Goal: Transaction & Acquisition: Download file/media

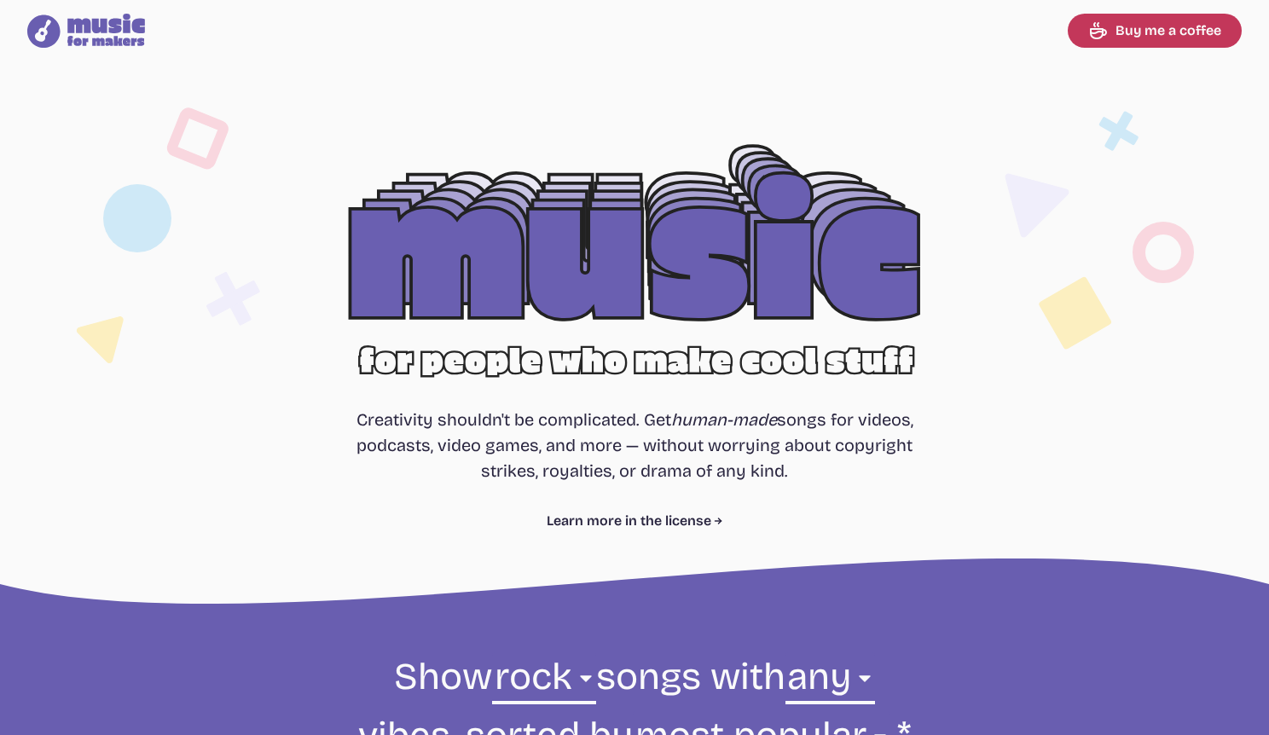
select select "rock"
select select "most popular"
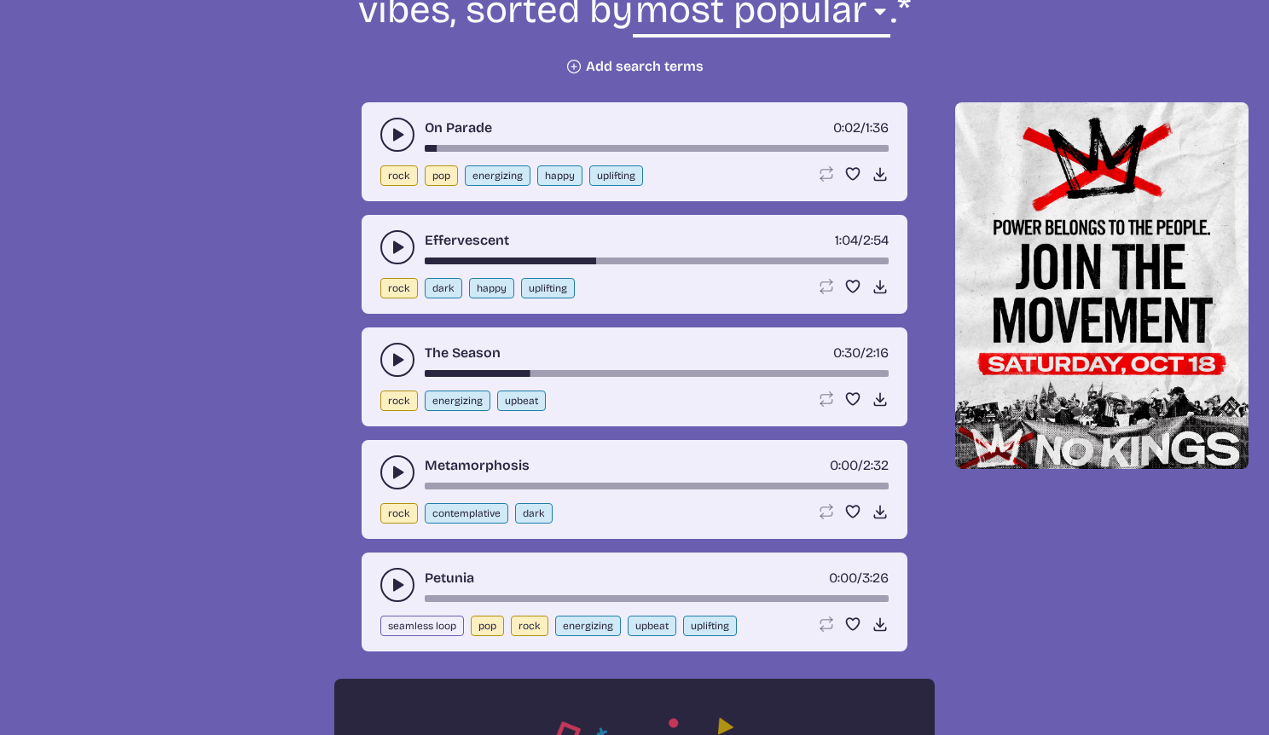
click at [397, 482] on button "play-pause toggle" at bounding box center [397, 472] width 34 height 34
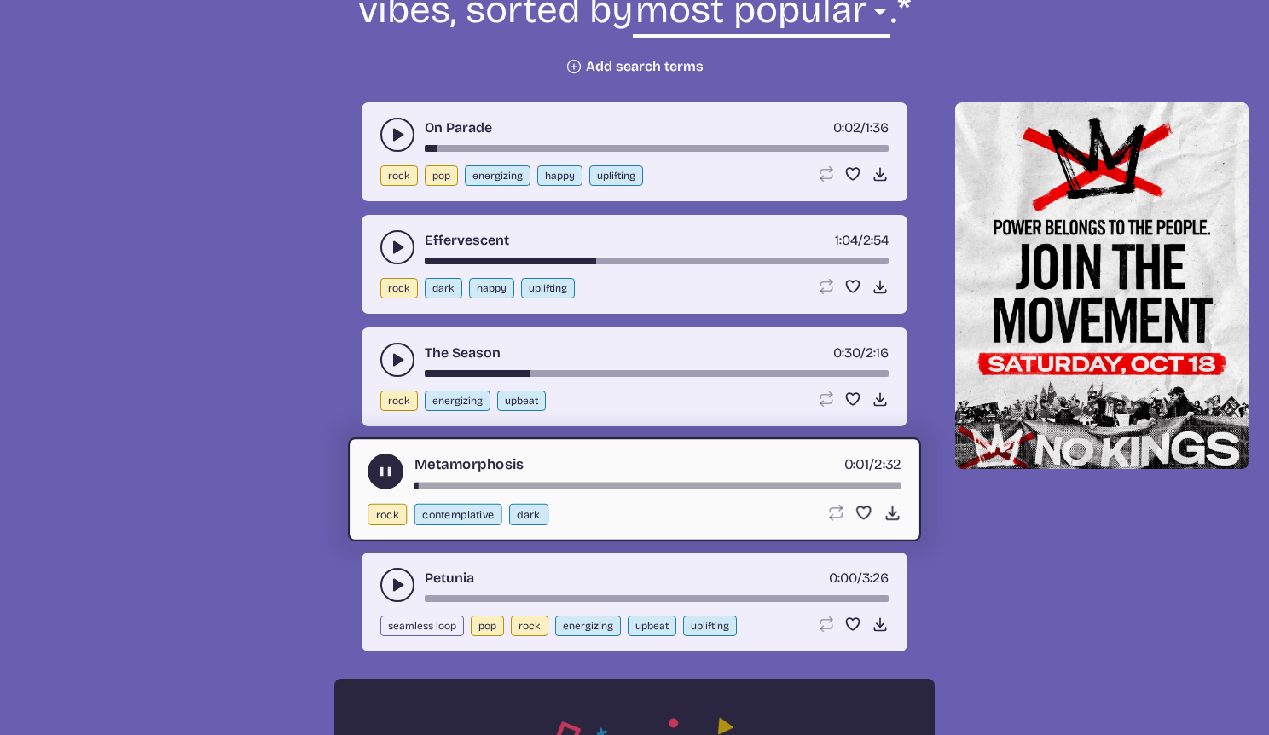
click at [461, 481] on div "Metamorphosis 0:01 / 2:32" at bounding box center [635, 472] width 534 height 36
click at [530, 487] on div "song-time-bar" at bounding box center [657, 486] width 487 height 7
click at [820, 488] on div "song-time-bar" at bounding box center [657, 486] width 487 height 7
click at [403, 586] on icon "play-pause toggle" at bounding box center [397, 585] width 17 height 17
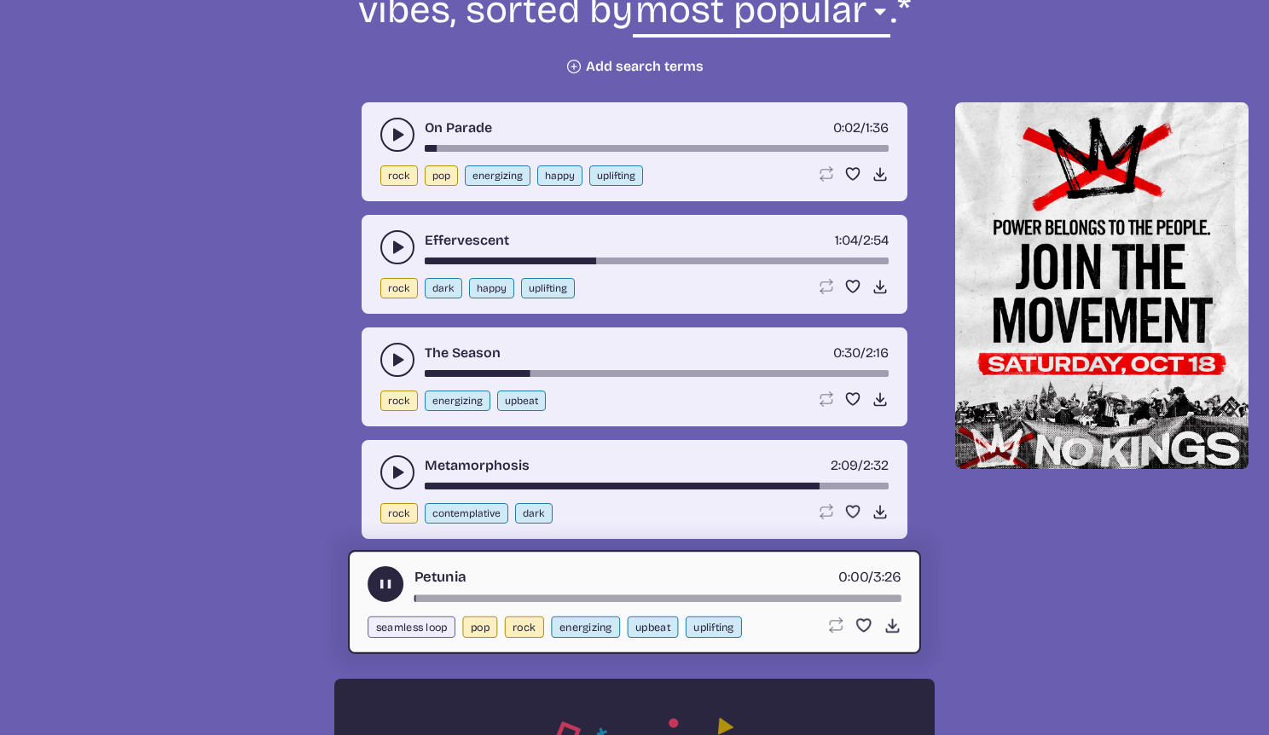
click at [787, 599] on div "song-time-bar" at bounding box center [657, 598] width 487 height 7
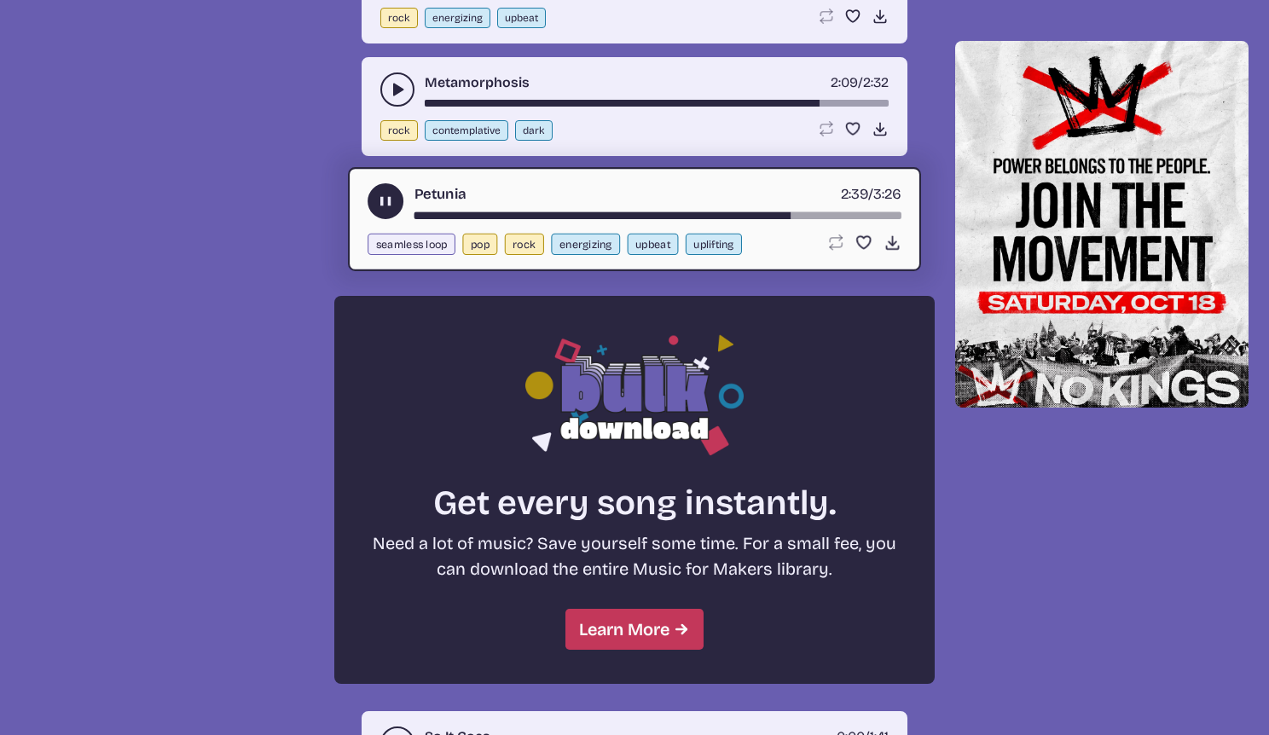
scroll to position [1344, 0]
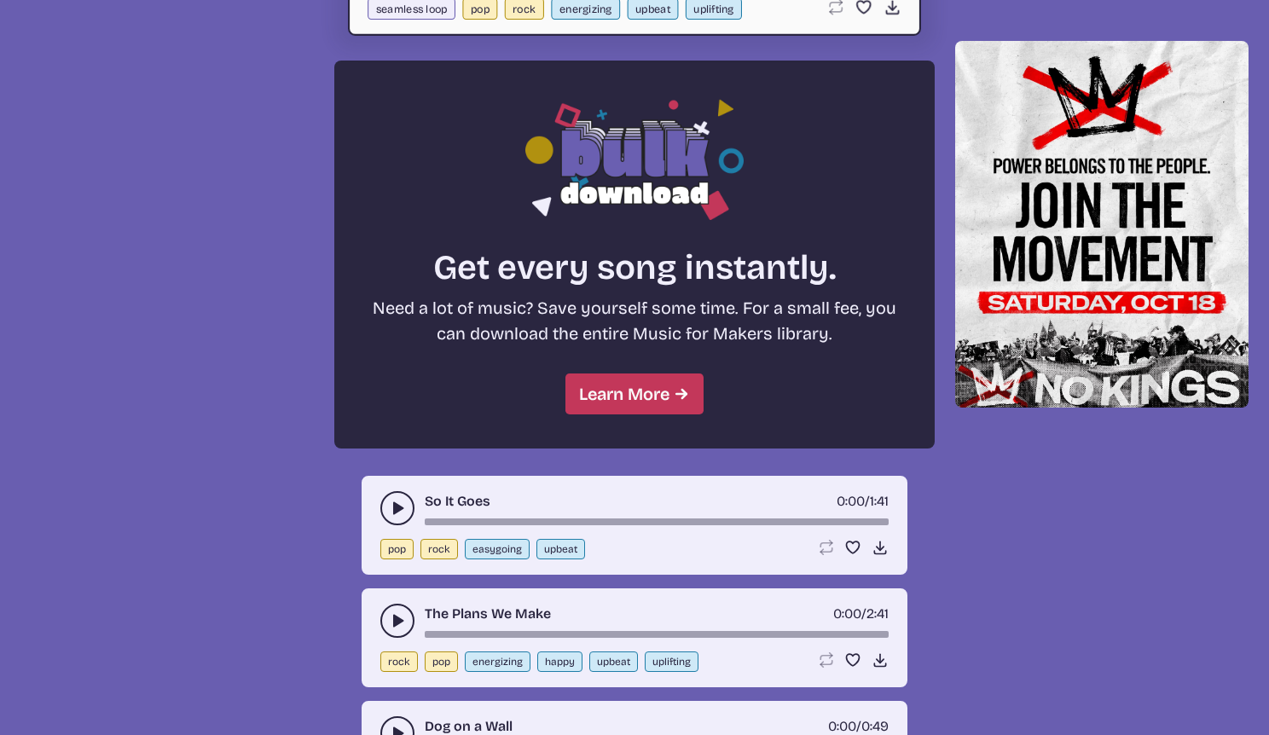
click at [403, 515] on icon "play-pause toggle" at bounding box center [397, 508] width 17 height 17
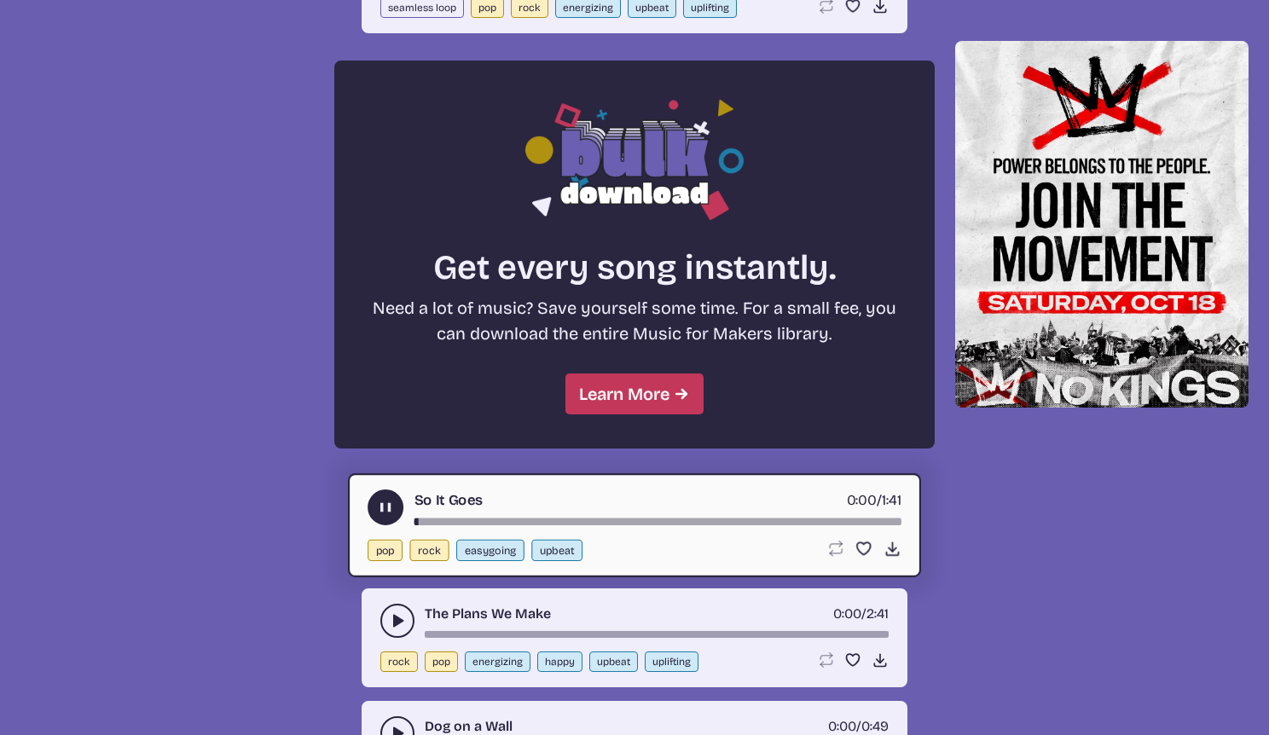
click at [814, 523] on div "song-time-bar" at bounding box center [657, 522] width 487 height 7
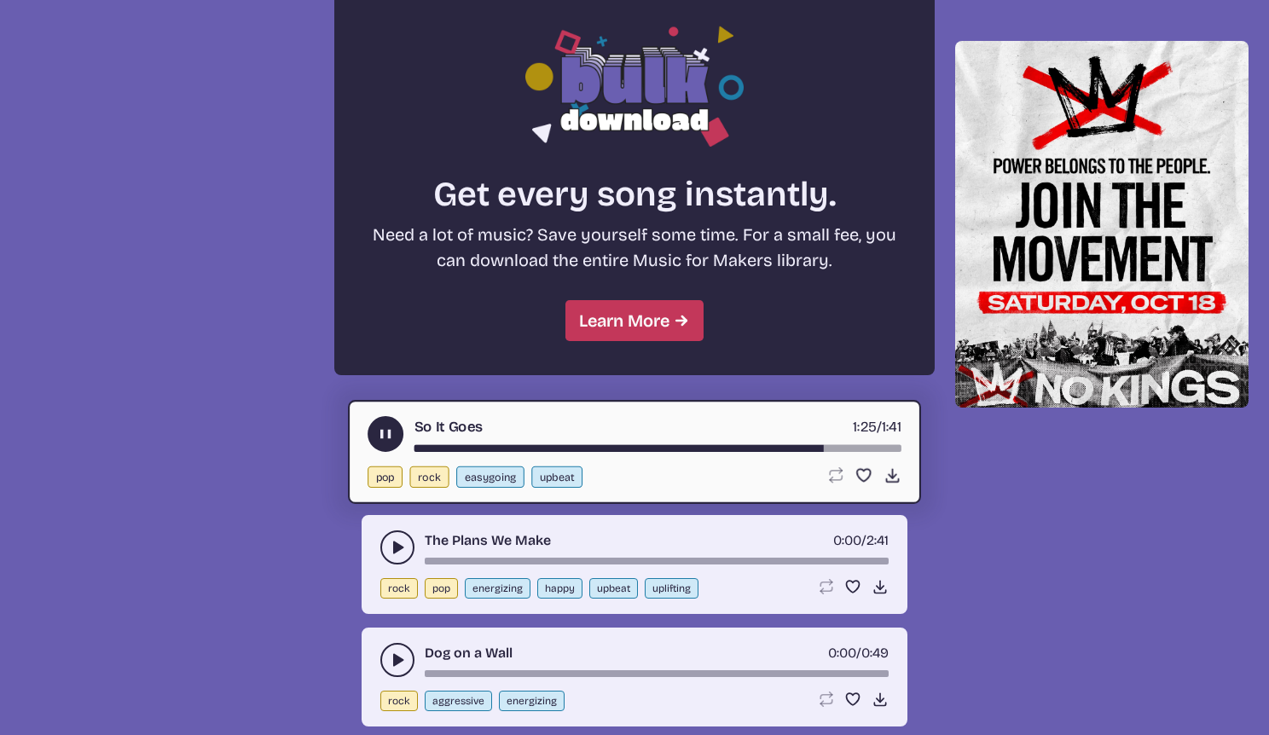
scroll to position [1429, 0]
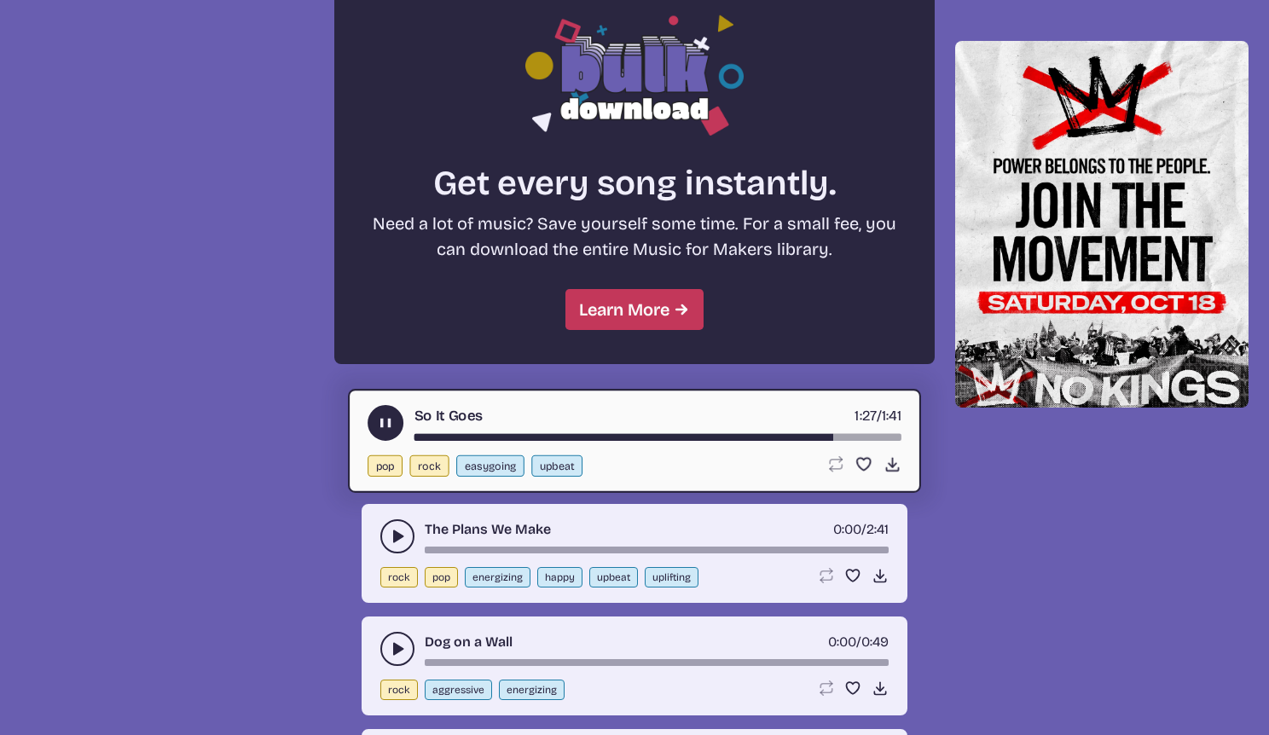
click at [396, 533] on use "play-pause toggle" at bounding box center [397, 536] width 17 height 17
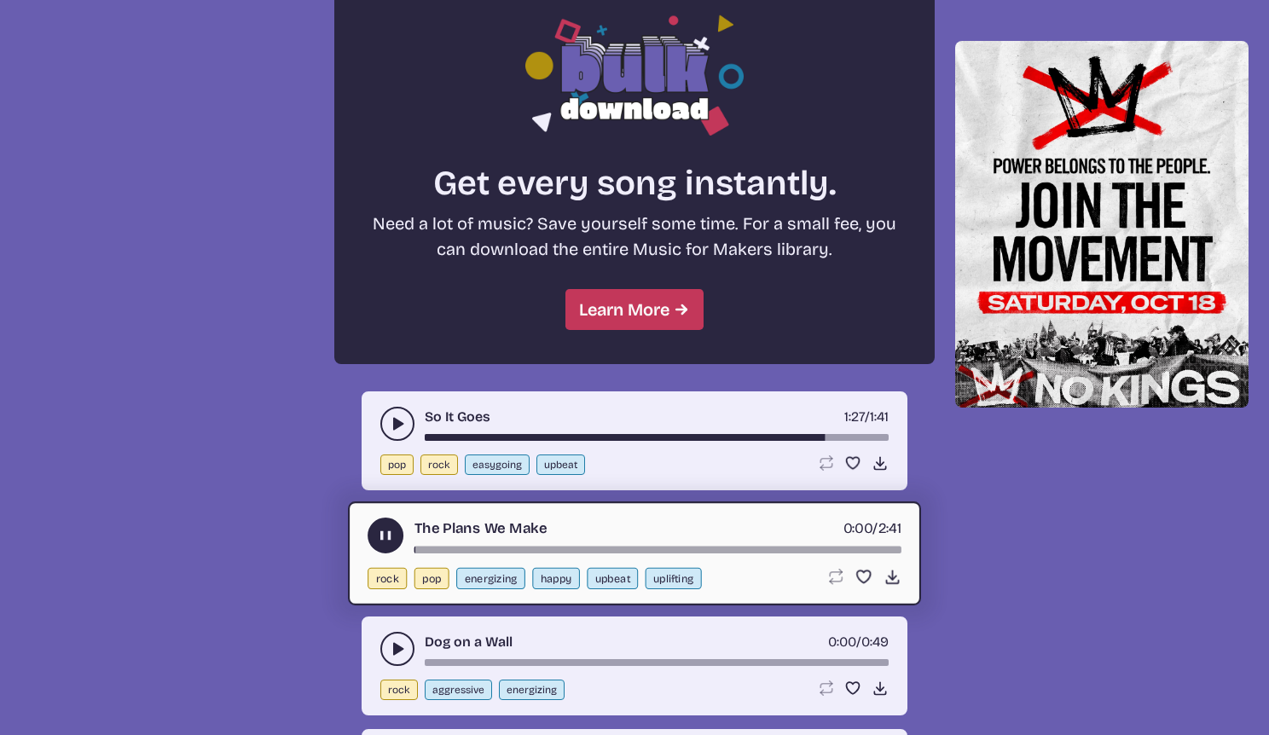
click at [798, 551] on div "song-time-bar" at bounding box center [657, 550] width 487 height 7
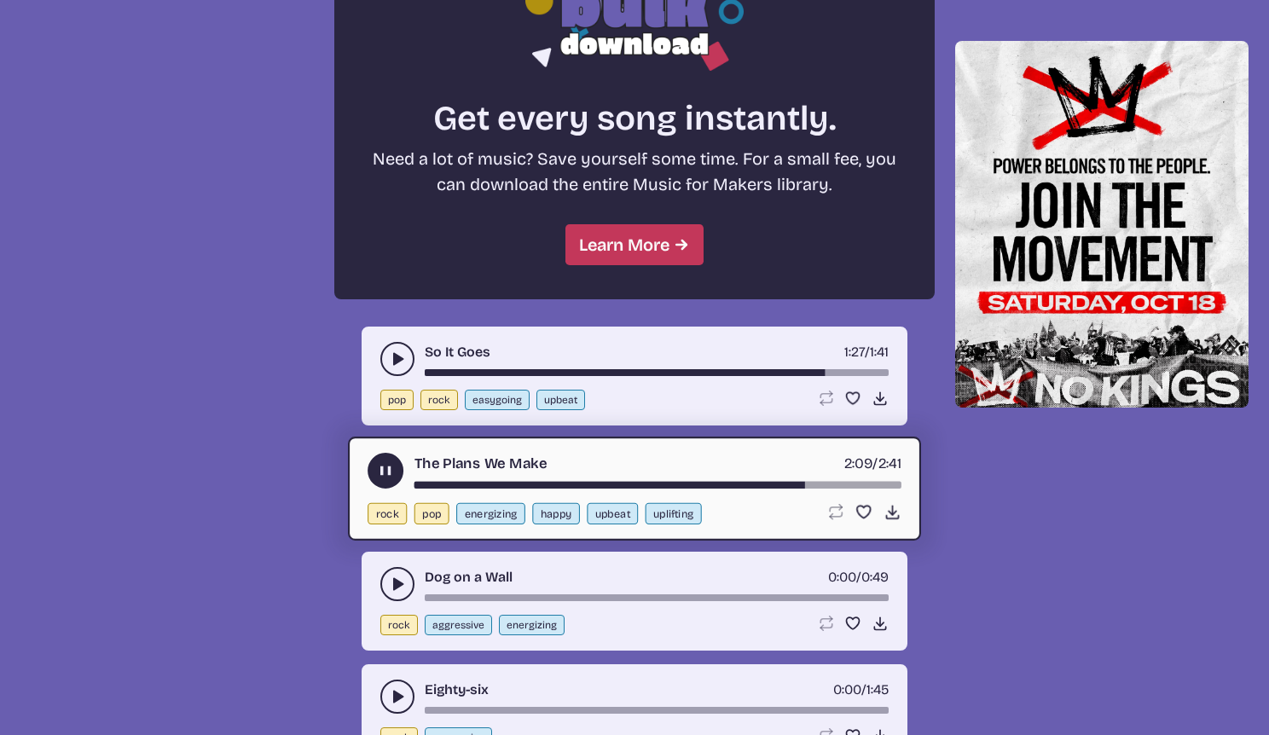
click at [394, 588] on use "play-pause toggle" at bounding box center [397, 584] width 17 height 17
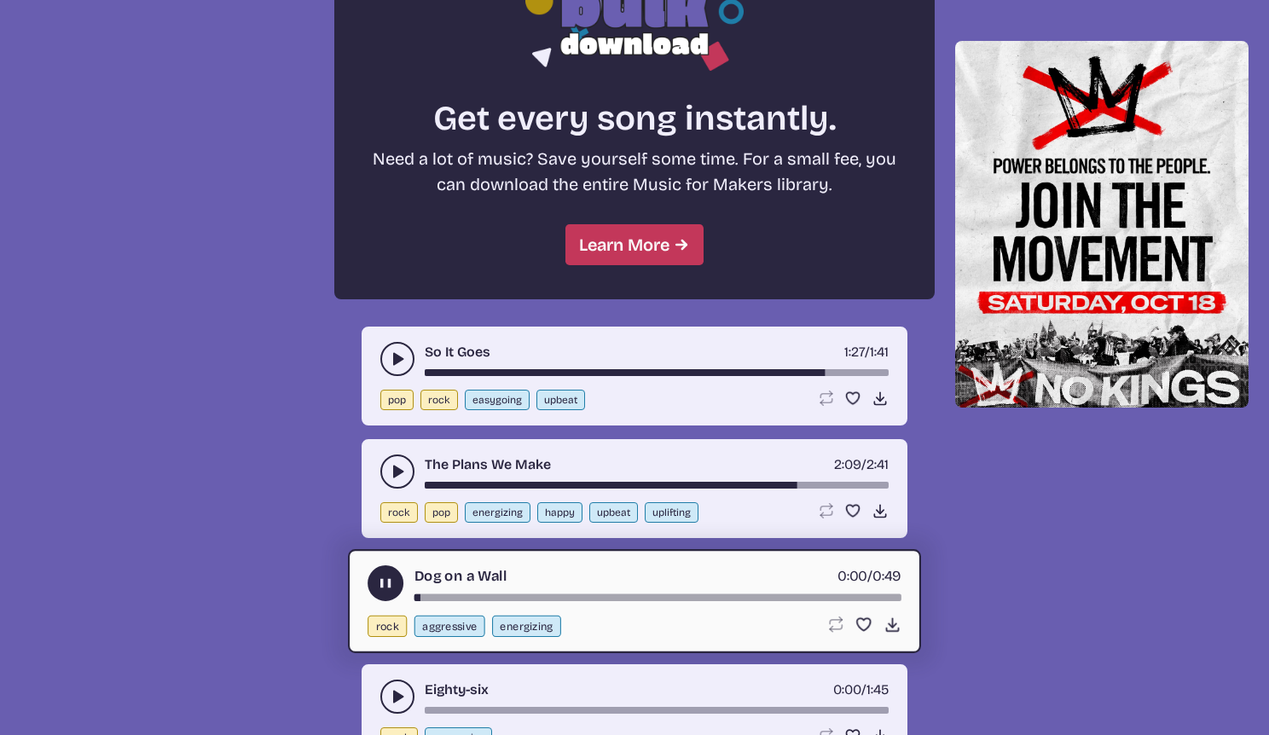
click at [394, 697] on use "play-pause toggle" at bounding box center [397, 696] width 17 height 17
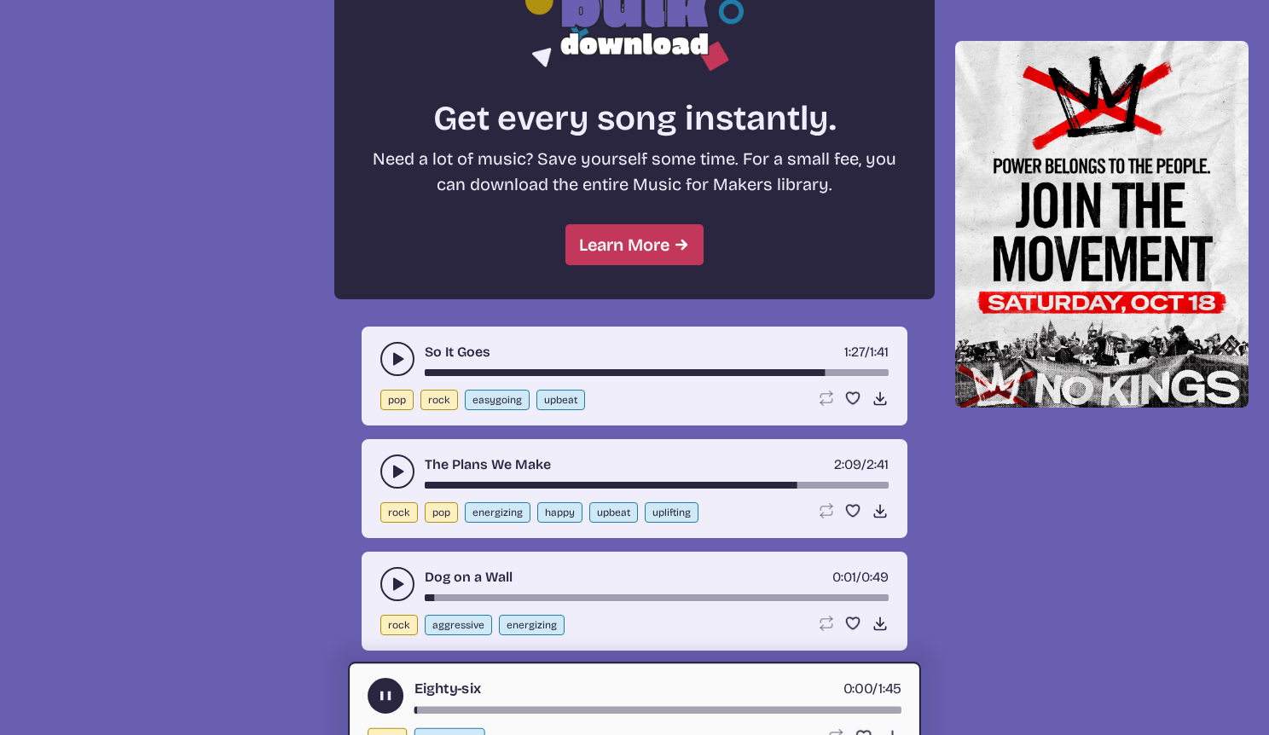
click at [787, 709] on div "song-time-bar" at bounding box center [657, 710] width 487 height 7
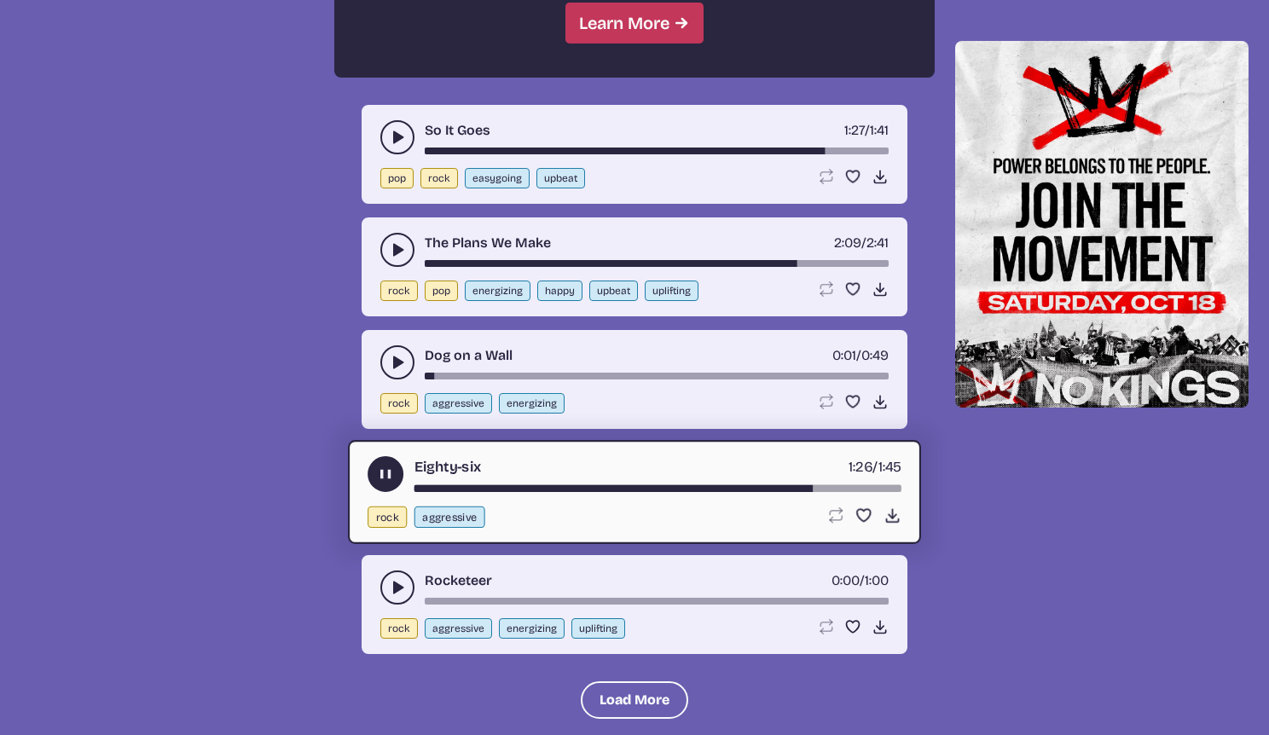
scroll to position [1737, 0]
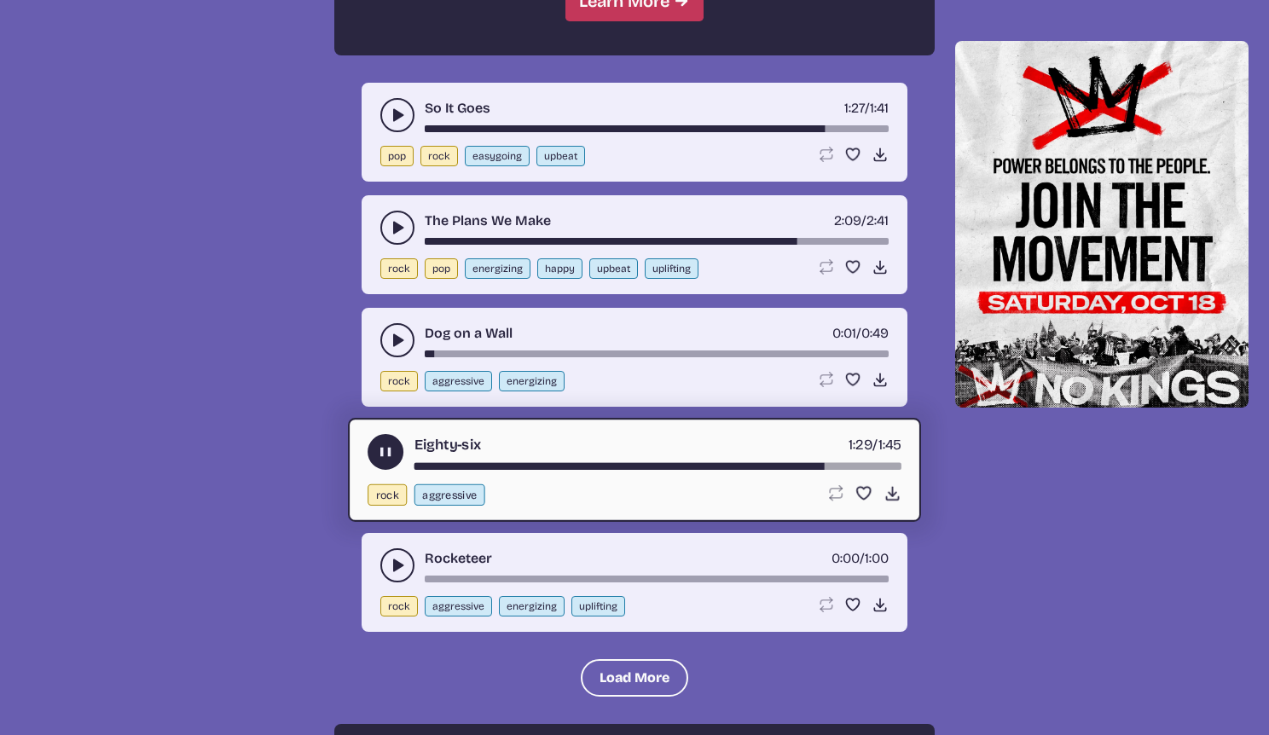
click at [393, 559] on icon "play-pause toggle" at bounding box center [397, 565] width 17 height 17
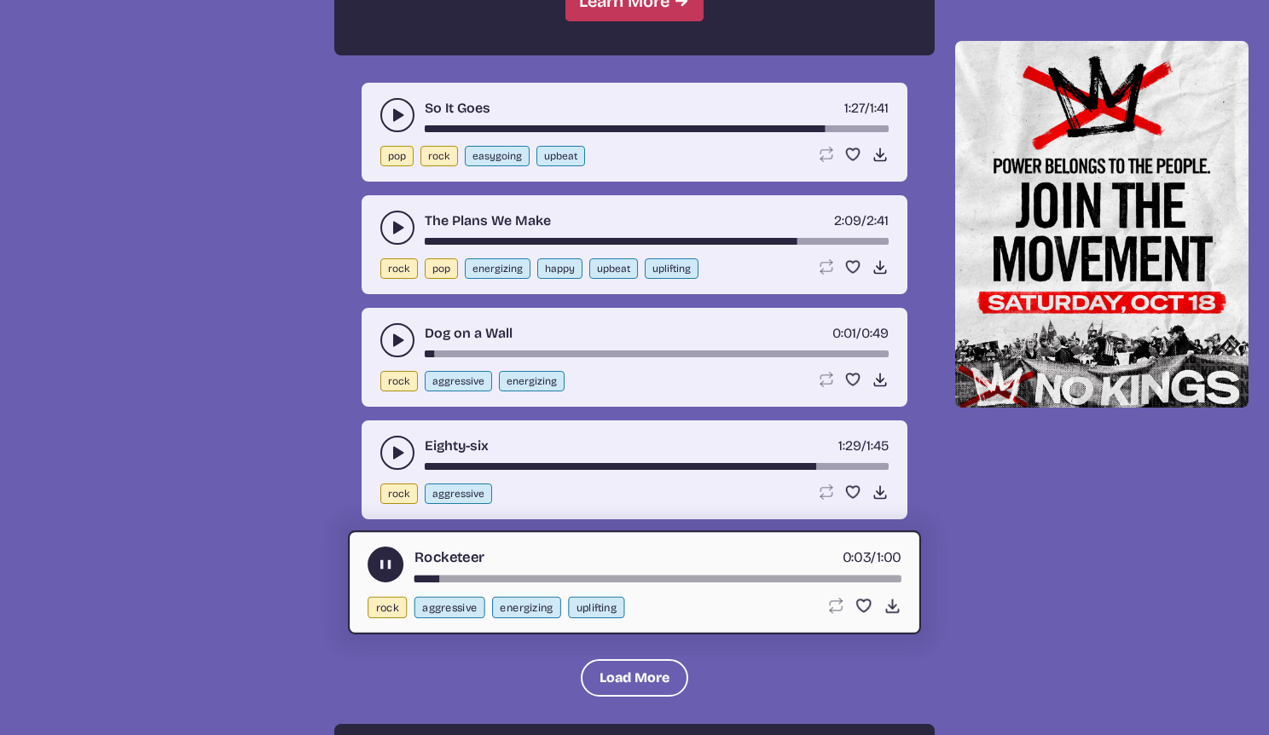
click at [487, 460] on div "Eighty-six 1:29 / 1:45" at bounding box center [634, 453] width 508 height 34
click at [490, 461] on div "Eighty-six 1:29 / 1:45" at bounding box center [634, 453] width 508 height 34
click at [544, 573] on div "Rocketeer 0:05 / 1:00" at bounding box center [635, 565] width 534 height 36
click at [546, 577] on div "song-time-bar" at bounding box center [657, 579] width 487 height 7
click at [392, 448] on icon "play-pause toggle" at bounding box center [397, 452] width 17 height 17
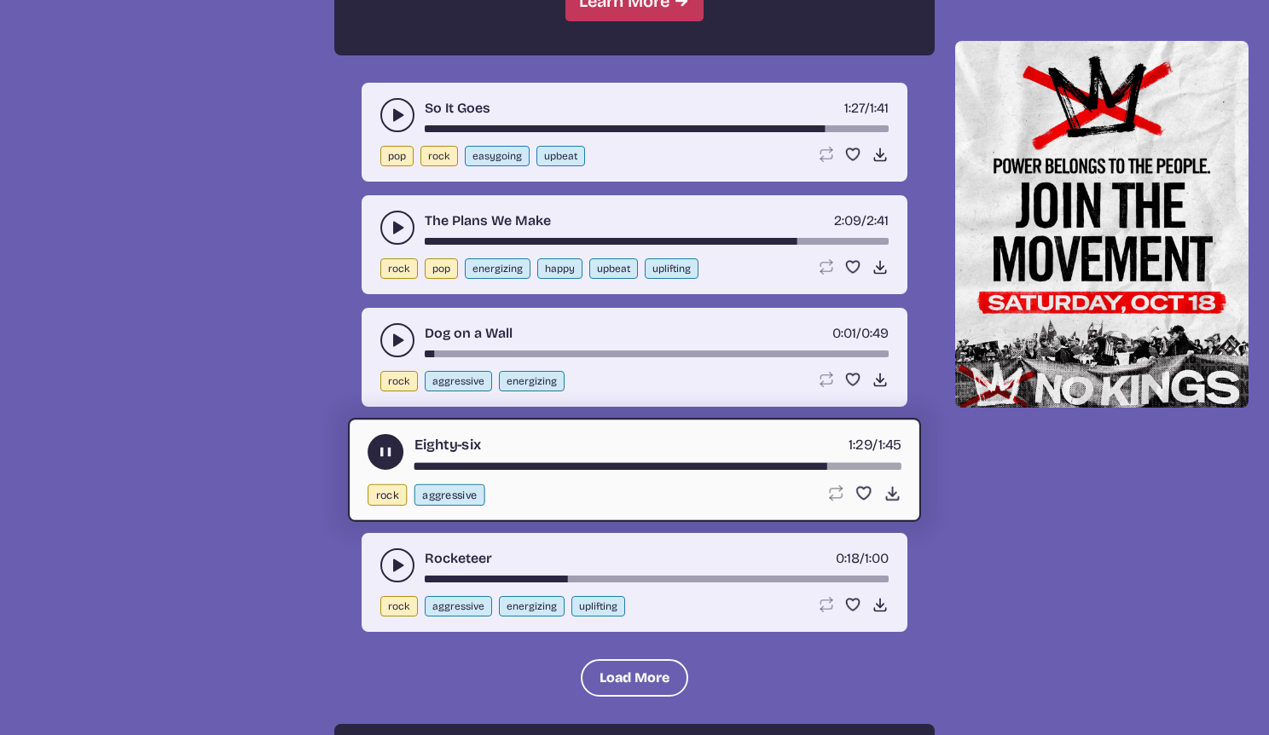
click at [555, 467] on div "song-time-bar" at bounding box center [657, 466] width 487 height 7
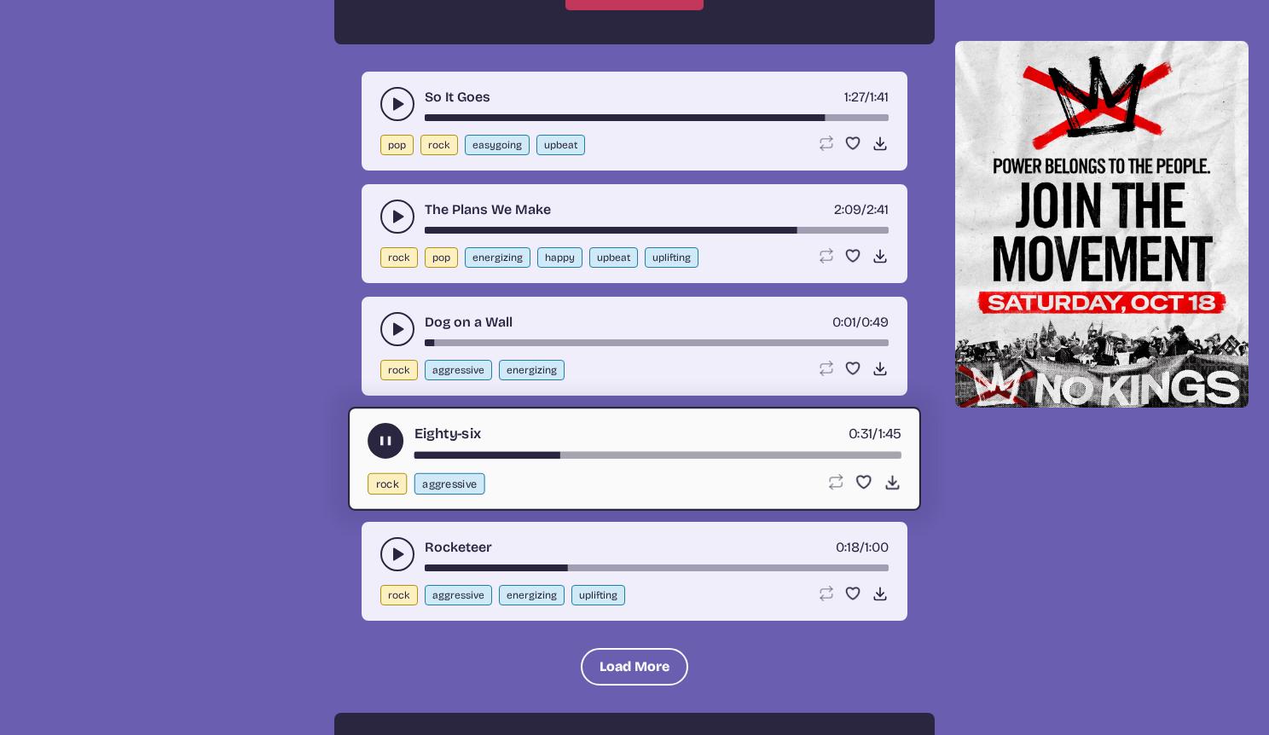
scroll to position [1771, 0]
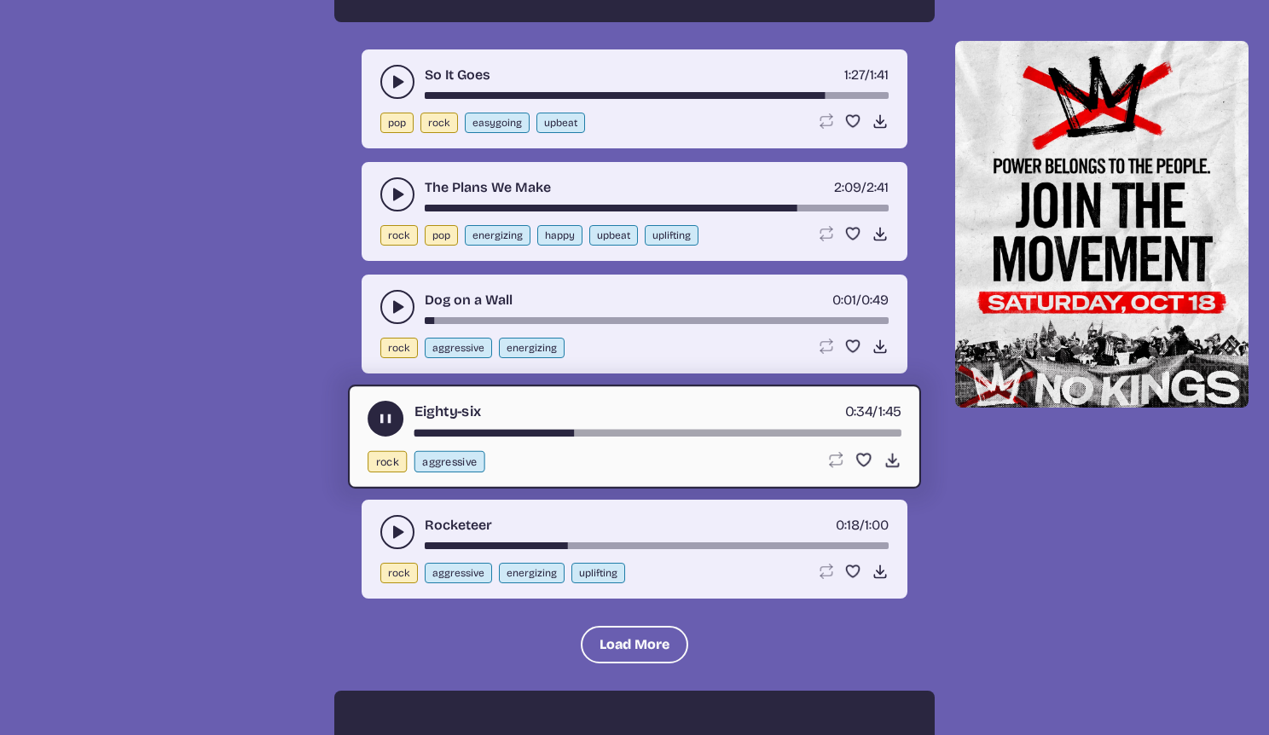
drag, startPoint x: 499, startPoint y: 427, endPoint x: 368, endPoint y: 436, distance: 130.8
click at [368, 436] on div "Eighty-six 0:34 / 1:45" at bounding box center [635, 419] width 534 height 36
click at [412, 435] on div "Eighty-six 0:35 / 1:45" at bounding box center [635, 419] width 534 height 36
click at [416, 430] on div "song-time-bar" at bounding box center [657, 433] width 487 height 7
click at [612, 652] on button "Load More" at bounding box center [634, 645] width 107 height 38
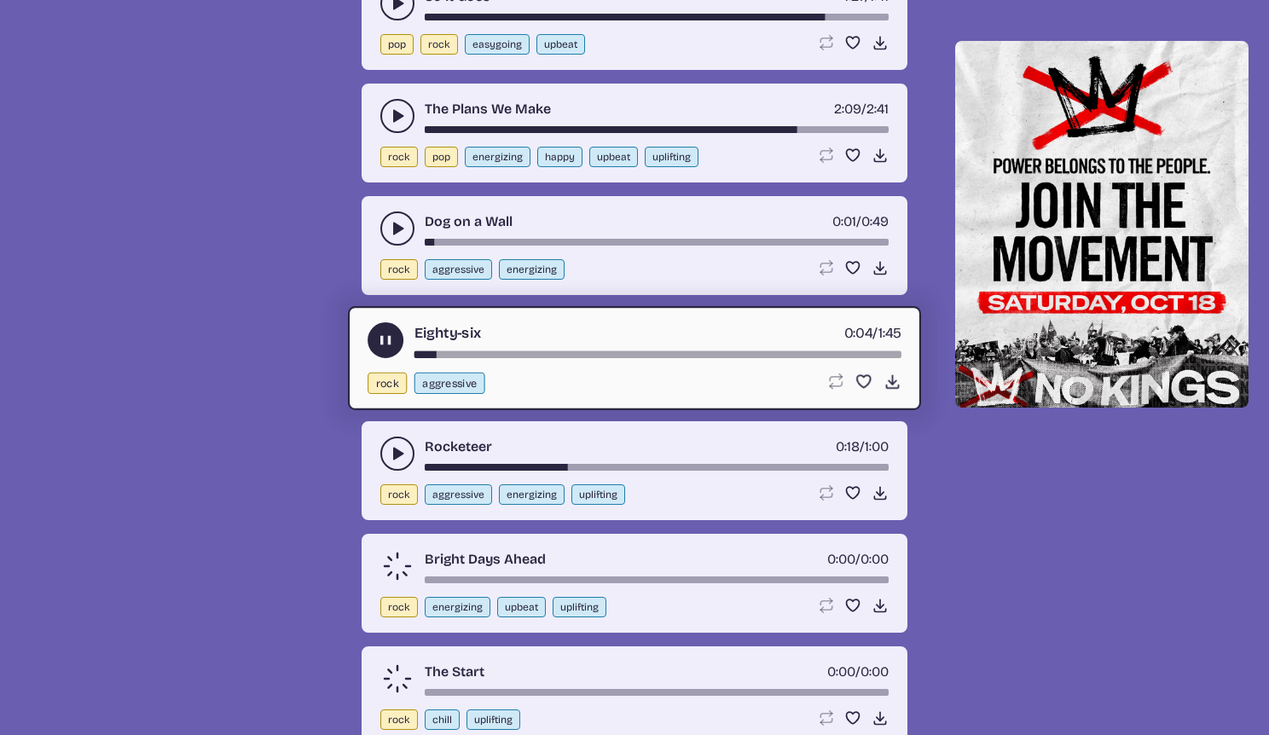
scroll to position [1927, 0]
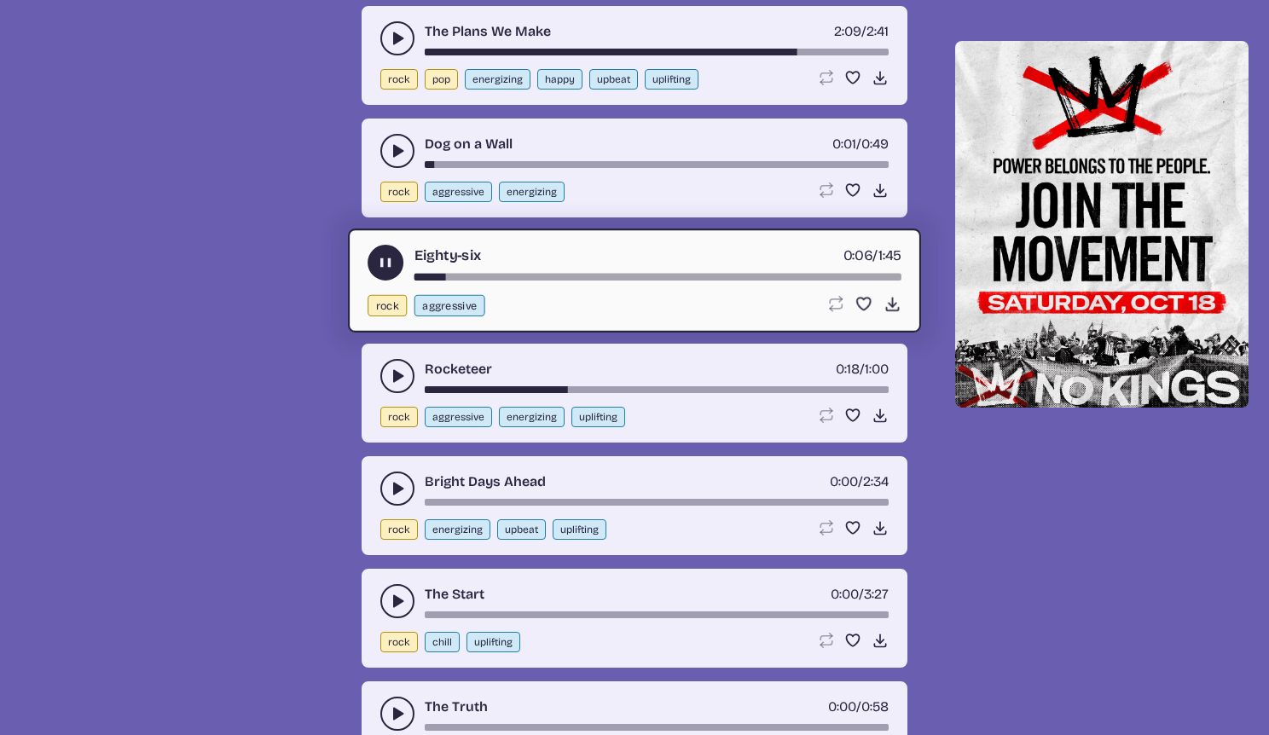
click at [397, 500] on button "play-pause toggle" at bounding box center [397, 489] width 34 height 34
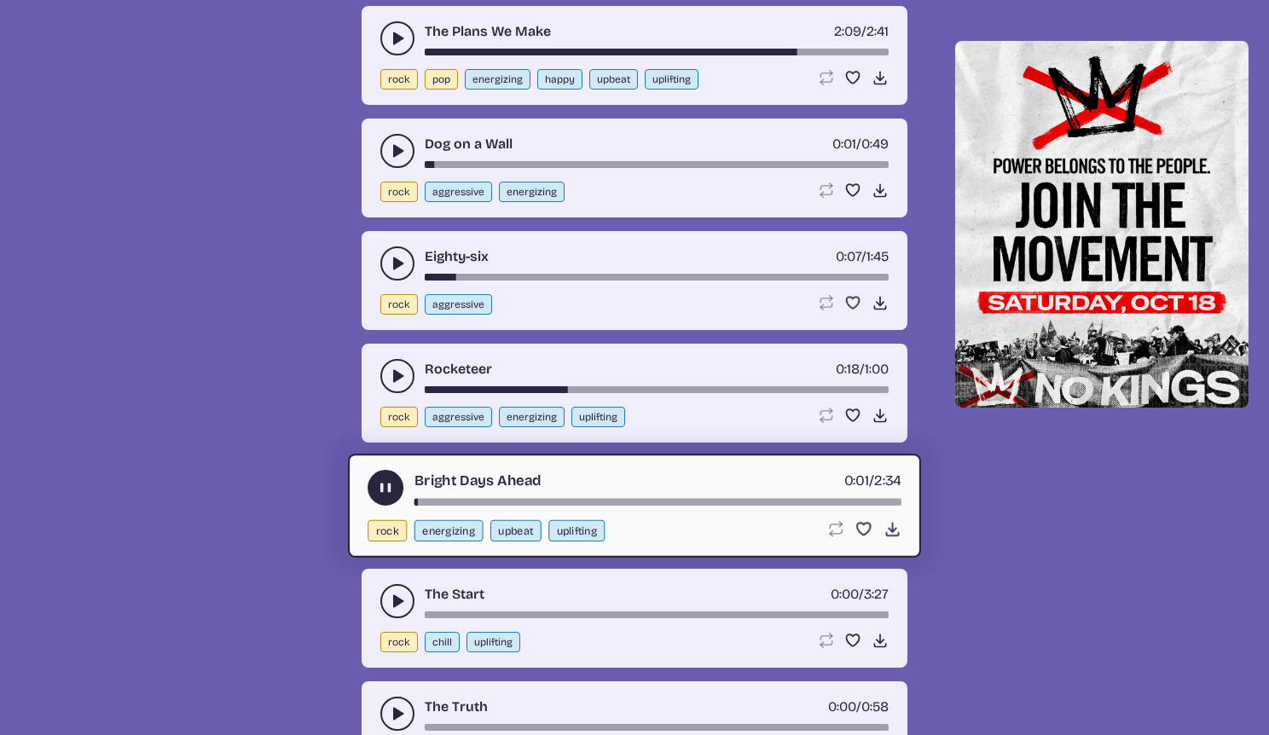
click at [393, 261] on use "play-pause toggle" at bounding box center [397, 263] width 17 height 17
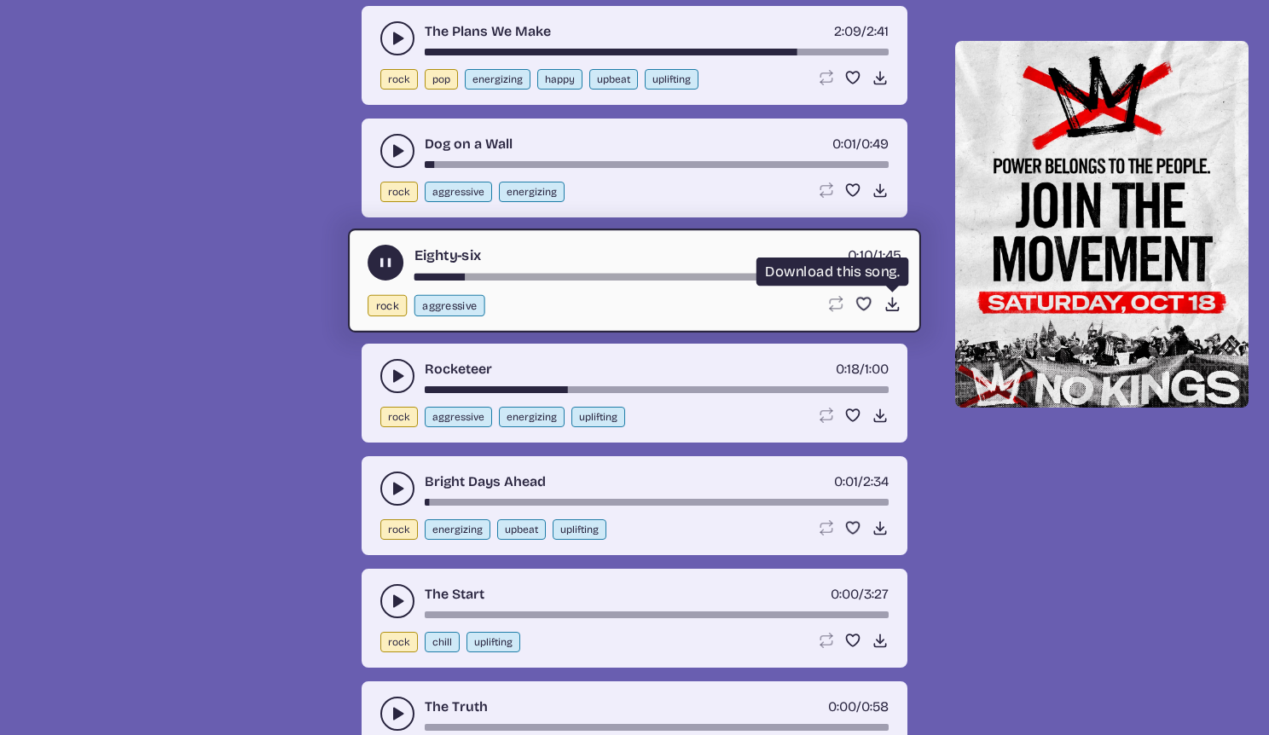
click at [884, 305] on icon "Download song" at bounding box center [893, 304] width 18 height 18
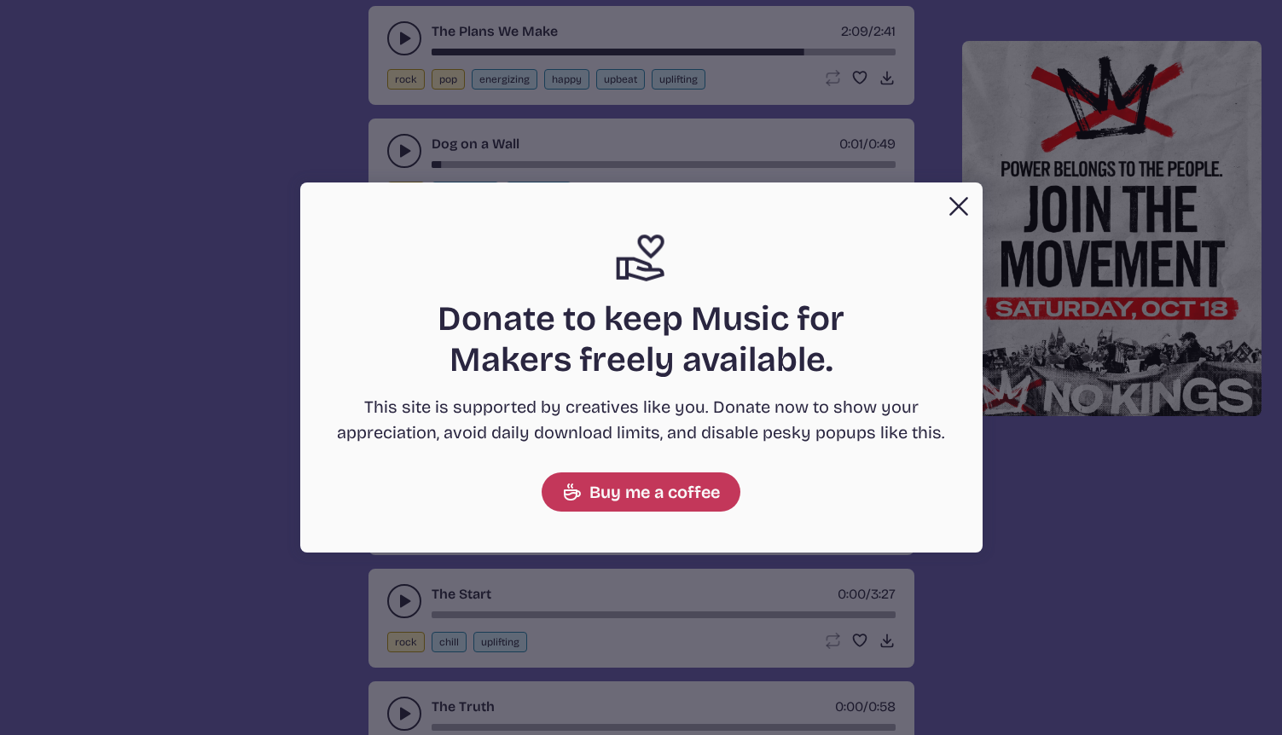
click at [946, 204] on button "Close" at bounding box center [959, 206] width 34 height 34
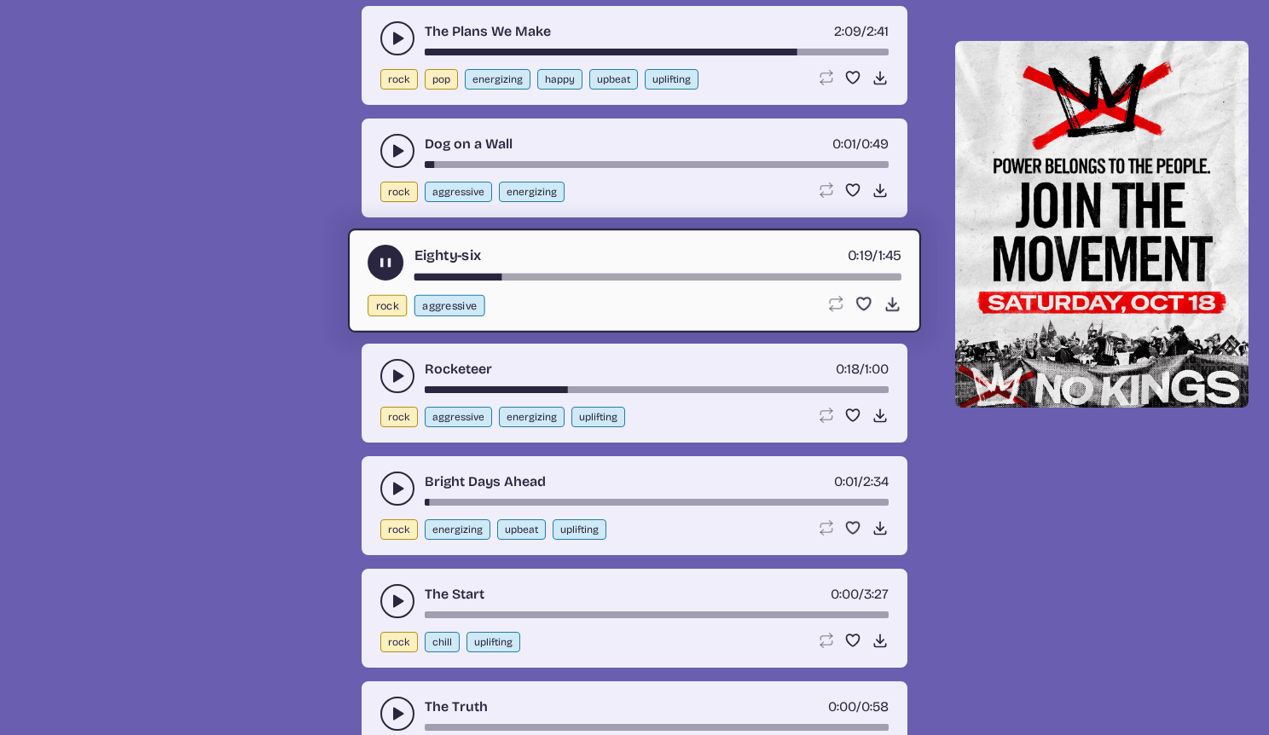
click at [362, 259] on div "Eighty-six 0:19 / 1:45 rock aggressive Loop song Loop this song. Favorite song …" at bounding box center [634, 281] width 573 height 104
click at [372, 259] on button "play-pause toggle" at bounding box center [386, 263] width 36 height 36
